Goal: Information Seeking & Learning: Learn about a topic

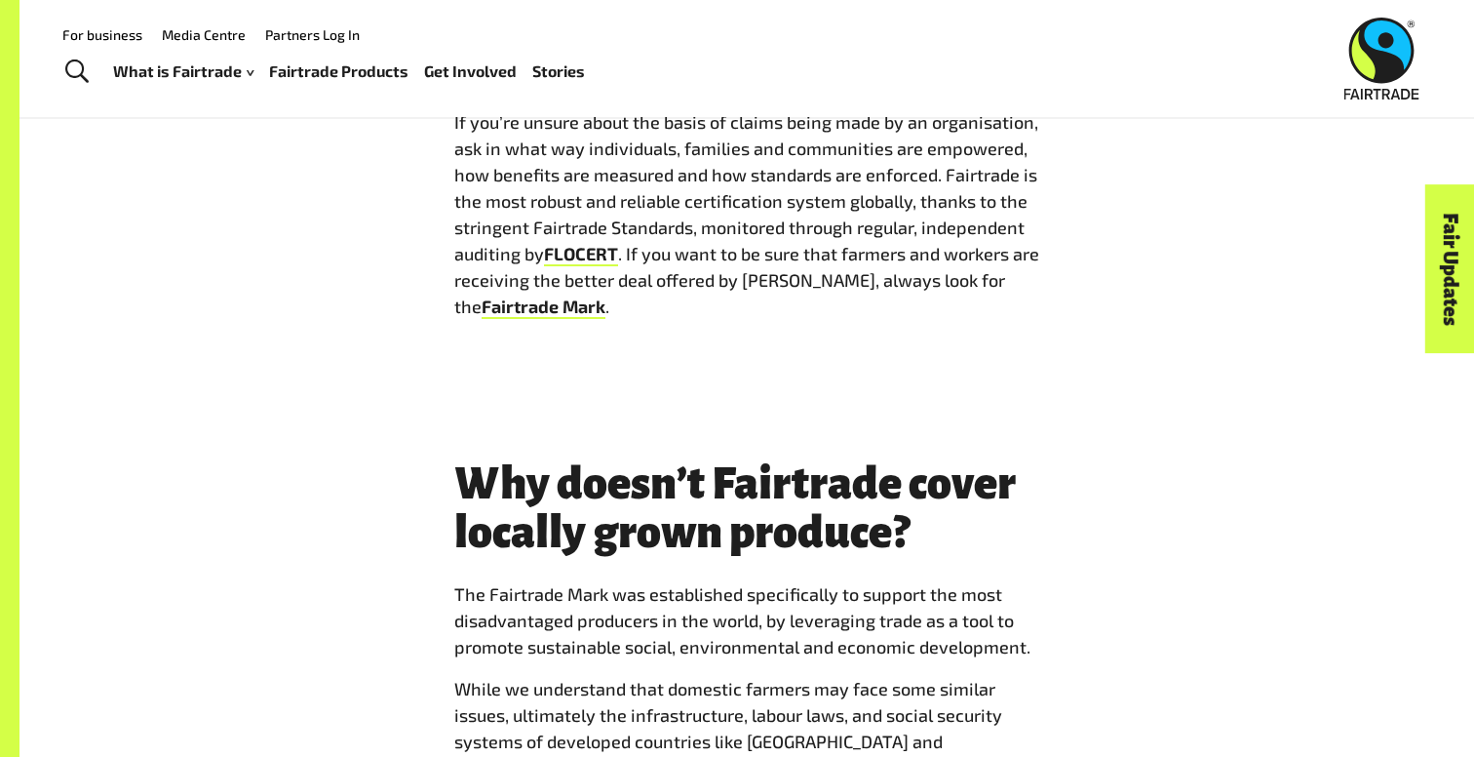
scroll to position [3731, 0]
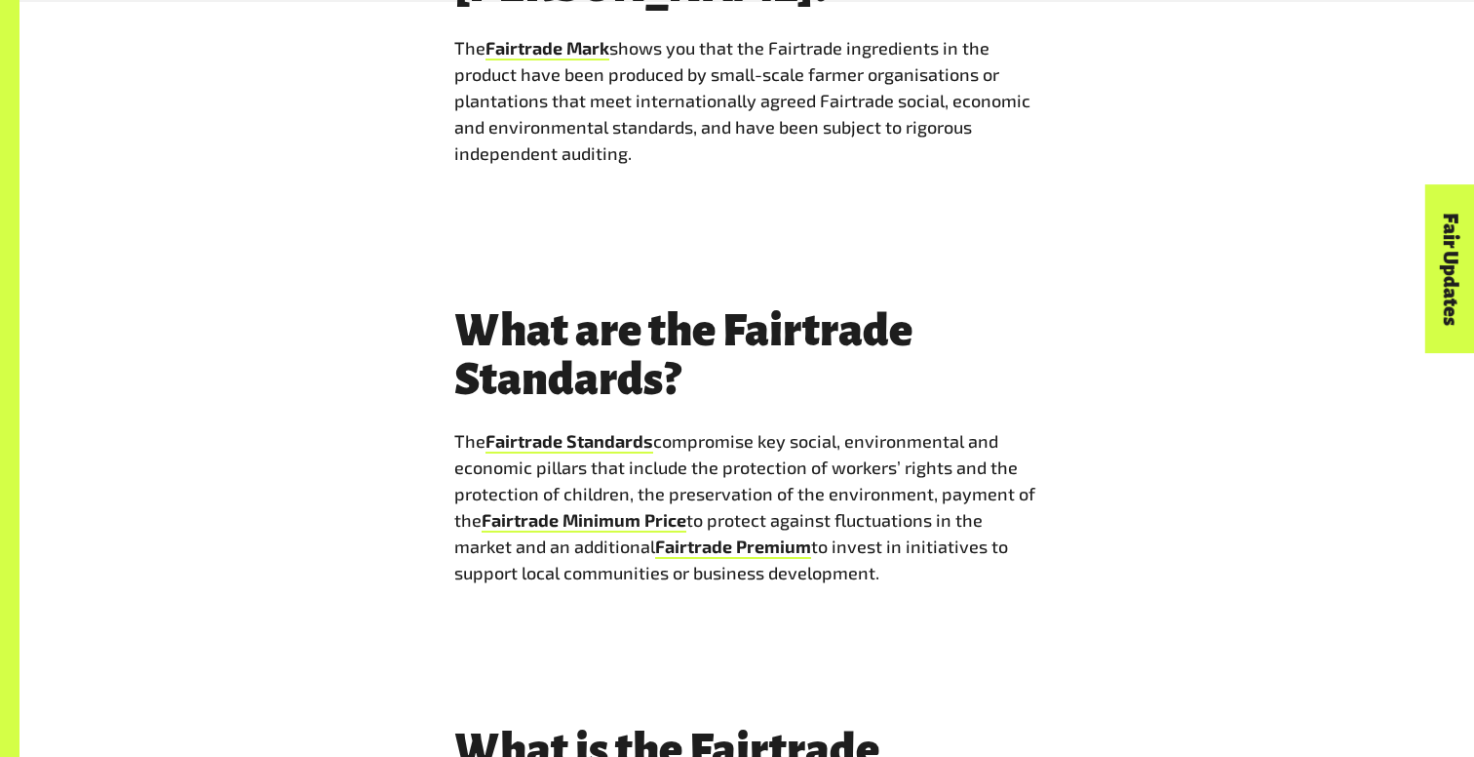
scroll to position [6742, 0]
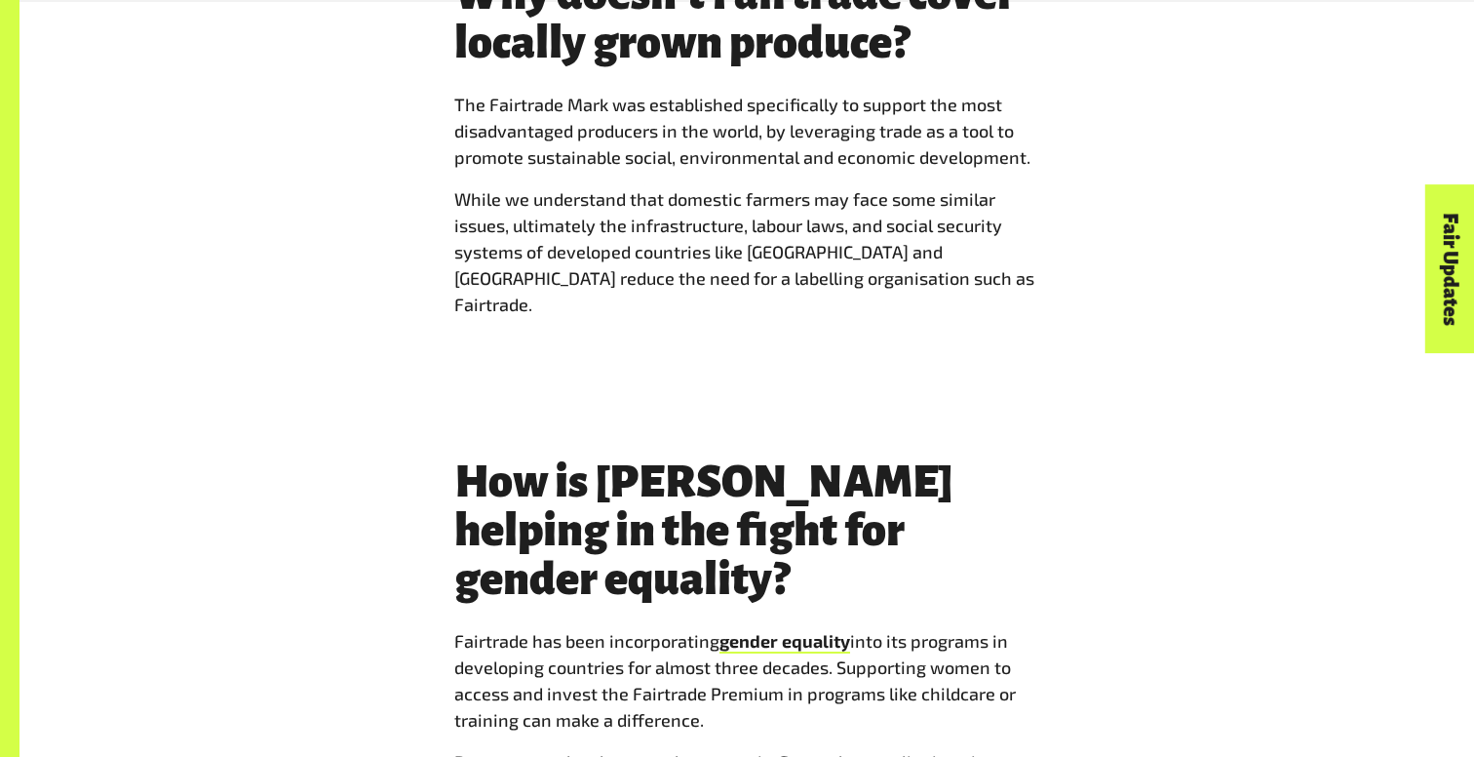
scroll to position [4224, 0]
